Goal: Task Accomplishment & Management: Use online tool/utility

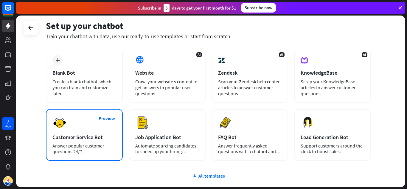
click at [83, 134] on div "Customer Service Bot" at bounding box center [84, 137] width 64 height 7
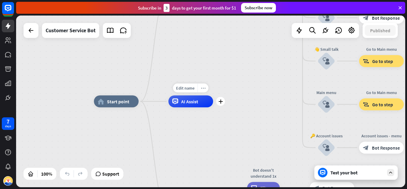
click at [203, 90] on icon "more_horiz" at bounding box center [203, 88] width 5 height 4
click at [216, 98] on span "Start testing from here" at bounding box center [235, 96] width 41 height 6
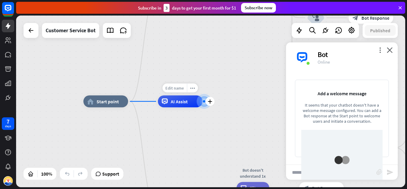
click at [187, 95] on div "Edit name more_horiz plus AI Assist" at bounding box center [180, 101] width 45 height 12
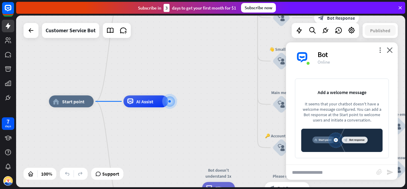
click at [306, 176] on input "text" at bounding box center [331, 172] width 90 height 15
type input "***"
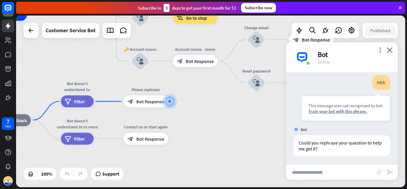
scroll to position [15, 0]
click at [176, 100] on icon "plus" at bounding box center [176, 101] width 4 height 4
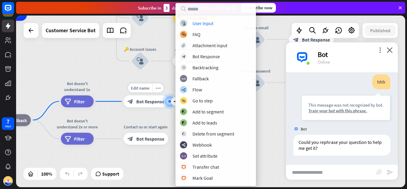
click at [148, 100] on span "Bot Response" at bounding box center [150, 101] width 28 height 6
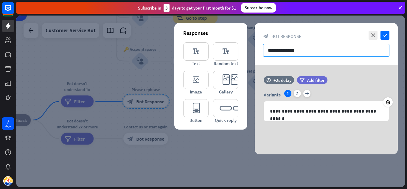
click at [308, 49] on input "**********" at bounding box center [326, 50] width 126 height 13
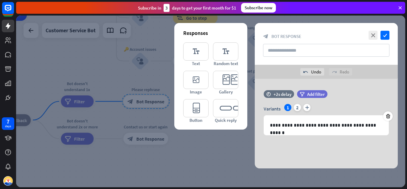
click at [138, 99] on div at bounding box center [210, 101] width 389 height 171
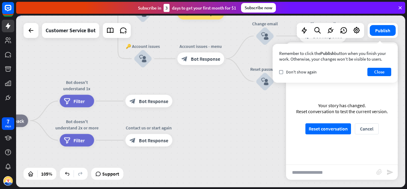
click at [400, 5] on div "Subscribe [DATE] to get your first month for $1 Subscribe now" at bounding box center [210, 8] width 389 height 12
click at [402, 8] on icon at bounding box center [400, 7] width 5 height 5
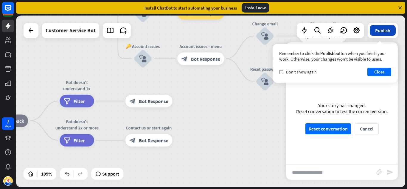
click at [380, 32] on button "Publish" at bounding box center [383, 30] width 26 height 11
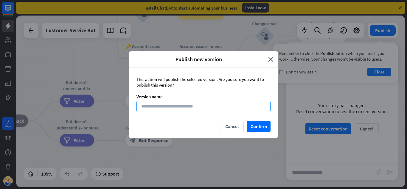
click at [206, 110] on input at bounding box center [204, 106] width 134 height 11
type input "***"
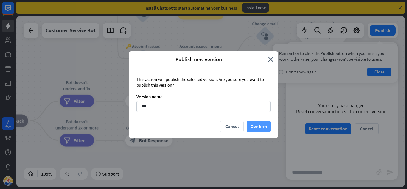
click at [255, 127] on button "Confirm" at bounding box center [259, 126] width 24 height 11
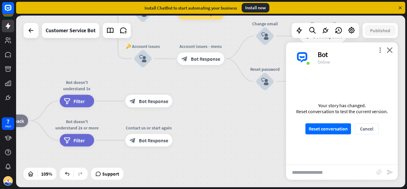
click at [399, 6] on icon at bounding box center [400, 7] width 5 height 5
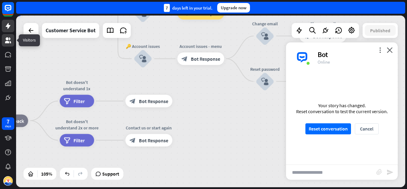
click at [5, 46] on link at bounding box center [8, 40] width 13 height 13
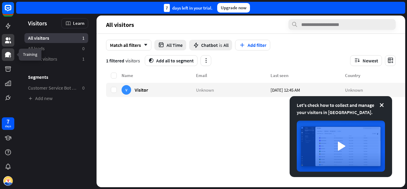
click at [9, 55] on icon at bounding box center [8, 54] width 6 height 5
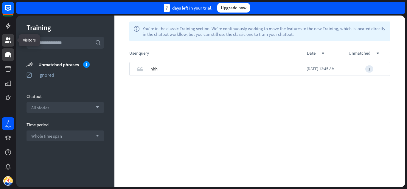
click at [10, 44] on link at bounding box center [8, 40] width 13 height 13
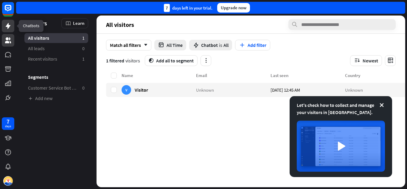
click at [8, 28] on icon at bounding box center [8, 26] width 5 height 6
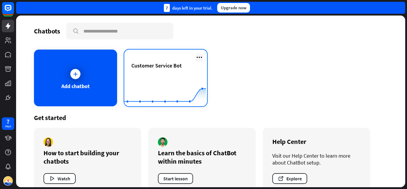
click at [196, 55] on icon at bounding box center [199, 57] width 7 height 7
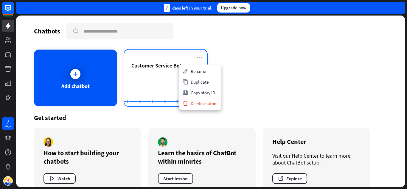
click at [151, 76] on icon at bounding box center [165, 76] width 100 height 0
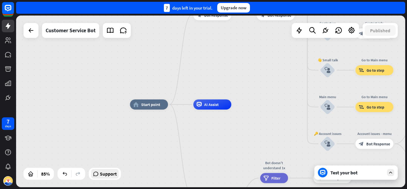
click at [99, 175] on icon at bounding box center [96, 174] width 6 height 6
click at [28, 174] on icon at bounding box center [31, 174] width 6 height 6
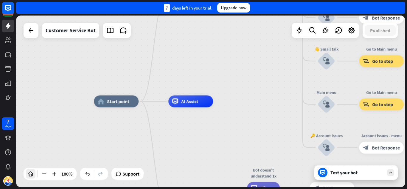
click at [28, 174] on icon at bounding box center [31, 174] width 6 height 6
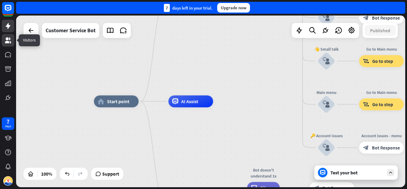
click at [9, 41] on icon at bounding box center [8, 40] width 6 height 6
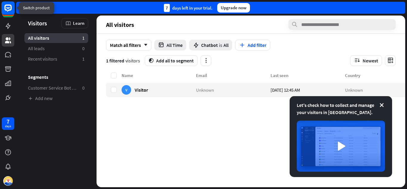
click at [6, 8] on rect at bounding box center [7, 7] width 13 height 13
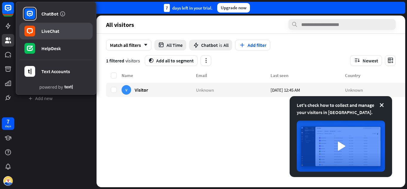
click at [45, 32] on div "LiveChat" at bounding box center [50, 31] width 18 height 6
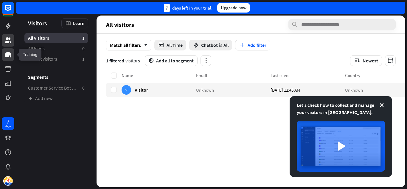
click at [7, 51] on icon at bounding box center [7, 54] width 7 height 7
